Goal: Task Accomplishment & Management: Manage account settings

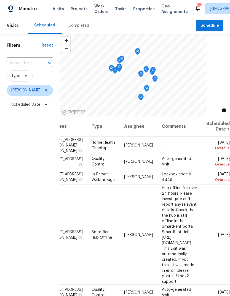
scroll to position [0, 44]
click at [0, 0] on icon at bounding box center [0, 0] width 0 height 0
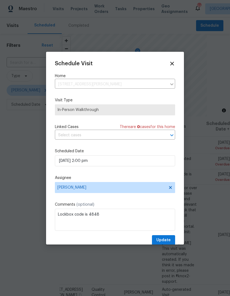
click at [162, 148] on div "Schedule Visit Home 530 Bell Rd SE, Conyers, GA 30094 ​ Visit Type In-Person Wa…" at bounding box center [115, 153] width 120 height 185
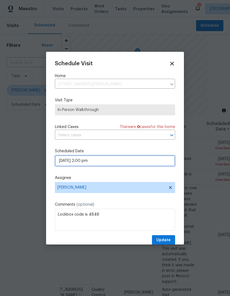
click at [161, 162] on input "09/25/2025 2:00 pm" at bounding box center [115, 161] width 120 height 11
select select "pm"
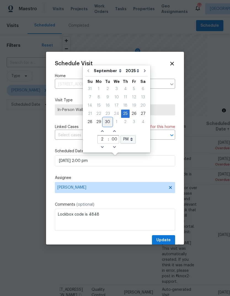
click at [109, 119] on div "30" at bounding box center [107, 122] width 9 height 8
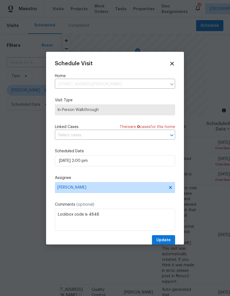
type input "09/30/2025 2:00 pm"
click at [168, 239] on span "Update" at bounding box center [163, 240] width 14 height 7
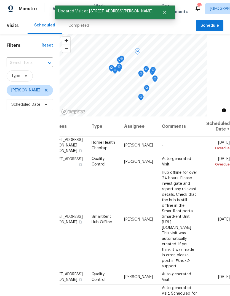
click at [0, 0] on icon at bounding box center [0, 0] width 0 height 0
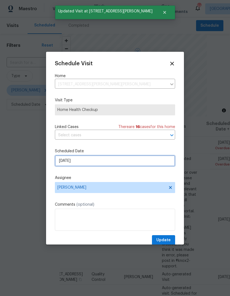
click at [155, 164] on input "[DATE]" at bounding box center [115, 161] width 120 height 11
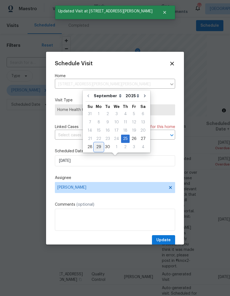
click at [98, 147] on div "29" at bounding box center [98, 147] width 9 height 8
type input "9/29/2025"
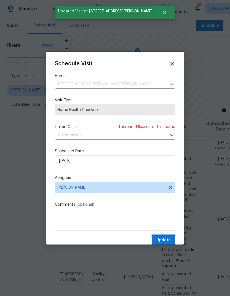
click at [170, 239] on span "Update" at bounding box center [163, 240] width 14 height 7
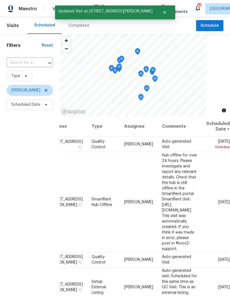
click at [0, 0] on icon at bounding box center [0, 0] width 0 height 0
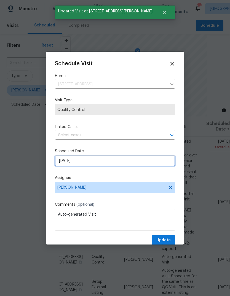
click at [159, 162] on input "[DATE]" at bounding box center [115, 161] width 120 height 11
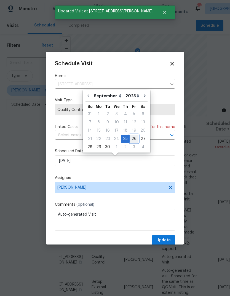
click at [133, 137] on div "26" at bounding box center [134, 139] width 9 height 8
type input "[DATE]"
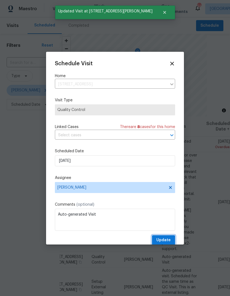
click at [166, 237] on button "Update" at bounding box center [163, 241] width 23 height 10
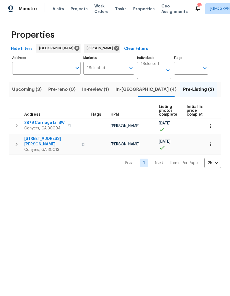
click at [122, 92] on span "In-[GEOGRAPHIC_DATA] (4)" at bounding box center [146, 90] width 61 height 8
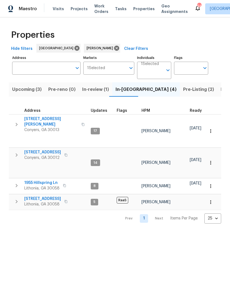
click at [58, 150] on span "2048 Appaloosa Way" at bounding box center [42, 153] width 37 height 6
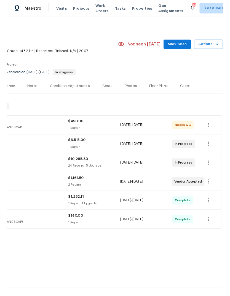
scroll to position [0, 82]
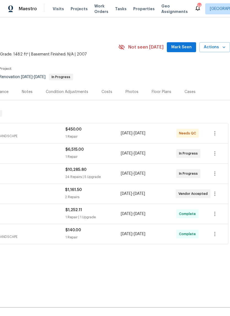
click at [187, 46] on span "Mark Seen" at bounding box center [181, 47] width 20 height 7
click at [218, 48] on span "Actions" at bounding box center [215, 47] width 22 height 7
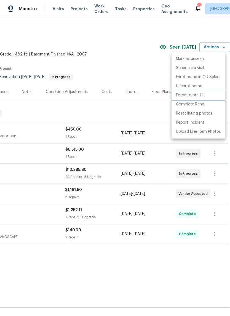
click at [199, 97] on p "Force to pre-list" at bounding box center [190, 95] width 29 height 6
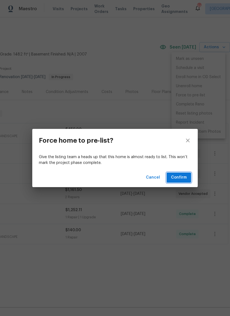
click at [183, 176] on span "Confirm" at bounding box center [179, 177] width 16 height 7
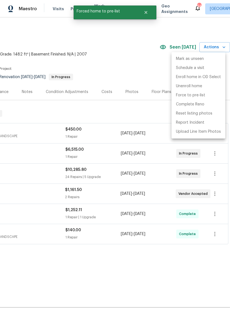
click at [139, 58] on div at bounding box center [115, 158] width 230 height 316
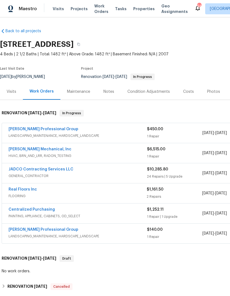
scroll to position [0, 0]
click at [21, 130] on link "[PERSON_NAME] Professional Group" at bounding box center [44, 129] width 70 height 4
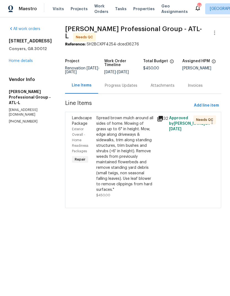
click at [128, 162] on div "Spread brown mulch around all sides of home. Mowing of grass up to 6" in height…" at bounding box center [124, 154] width 57 height 77
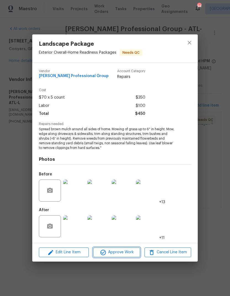
click at [128, 251] on span "Approve Work" at bounding box center [116, 252] width 43 height 7
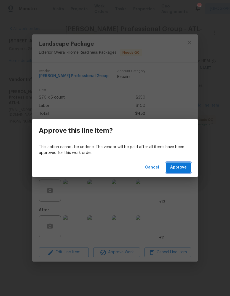
click at [184, 166] on span "Approve" at bounding box center [178, 167] width 17 height 7
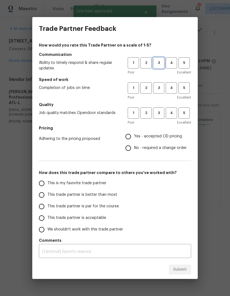
click at [161, 63] on span "3" at bounding box center [159, 63] width 10 height 6
click at [162, 88] on span "3" at bounding box center [159, 88] width 10 height 6
click at [161, 112] on span "3" at bounding box center [159, 113] width 10 height 6
click at [173, 88] on span "4" at bounding box center [171, 88] width 10 height 6
click at [187, 90] on span "5" at bounding box center [184, 88] width 10 height 6
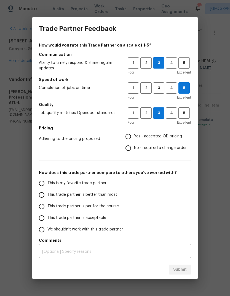
click at [181, 137] on span "Yes - accepted OD pricing" at bounding box center [158, 137] width 48 height 6
click at [134, 137] on input "Yes - accepted OD pricing" at bounding box center [128, 137] width 12 height 12
radio input "true"
click at [41, 181] on input "This is my favorite trade partner" at bounding box center [42, 184] width 12 height 12
click at [186, 266] on button "Submit" at bounding box center [180, 270] width 22 height 10
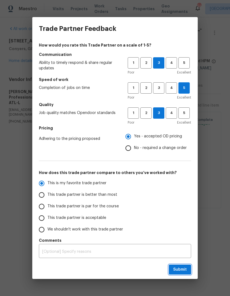
radio input "true"
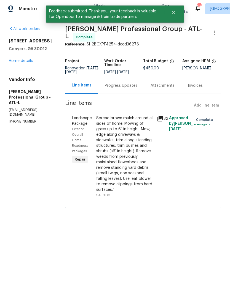
click at [18, 60] on link "Home details" at bounding box center [21, 61] width 24 height 4
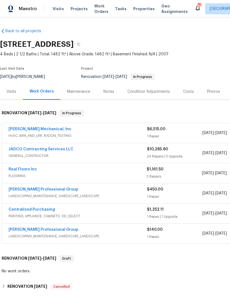
click at [18, 171] on link "Real Floors Inc" at bounding box center [23, 170] width 28 height 4
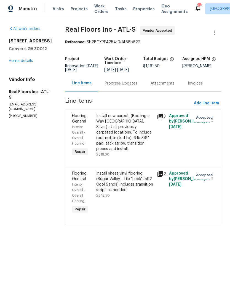
click at [128, 86] on div "Progress Updates" at bounding box center [121, 84] width 33 height 6
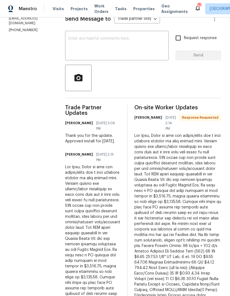
scroll to position [84, 0]
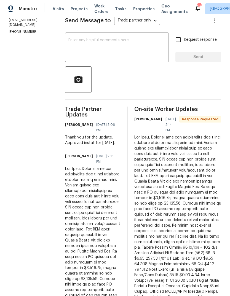
click at [145, 54] on textarea at bounding box center [116, 47] width 97 height 19
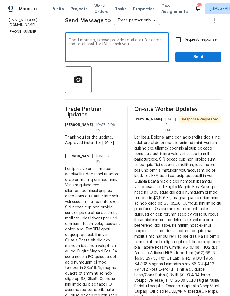
type textarea "Good morning, please provide total cost for carpet and total cost for LVP. Than…"
click at [204, 62] on button "Send" at bounding box center [198, 57] width 46 height 10
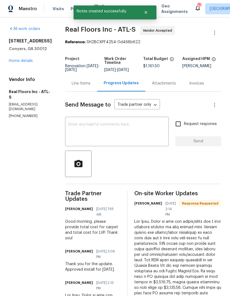
scroll to position [0, 0]
click at [16, 63] on link "Home details" at bounding box center [21, 61] width 24 height 4
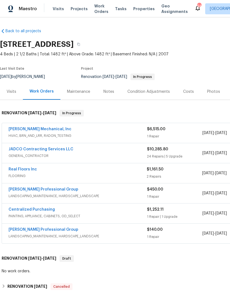
click at [214, 92] on div "Photos" at bounding box center [213, 92] width 13 height 6
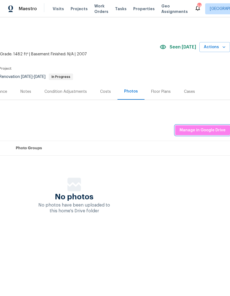
click at [208, 131] on span "Manage in Google Drive" at bounding box center [203, 130] width 46 height 7
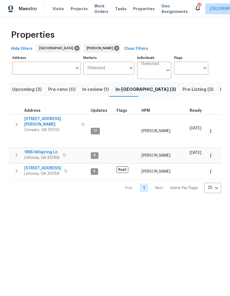
click at [183, 92] on span "Pre-Listing (3)" at bounding box center [198, 90] width 31 height 8
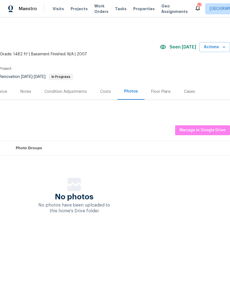
scroll to position [0, 82]
click at [207, 132] on span "Manage in Google Drive" at bounding box center [203, 130] width 46 height 7
